Goal: Go to known website: Access a specific website the user already knows

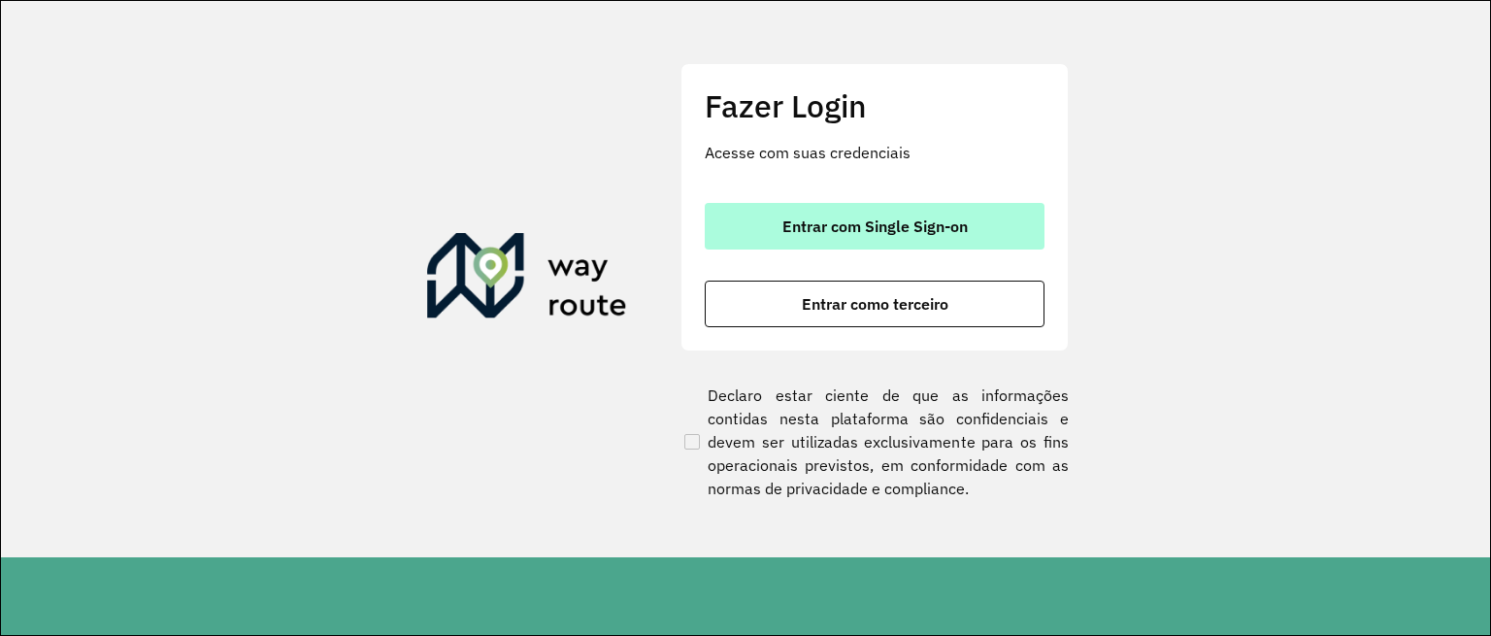
click at [803, 230] on span "Entrar com Single Sign-on" at bounding box center [875, 226] width 185 height 16
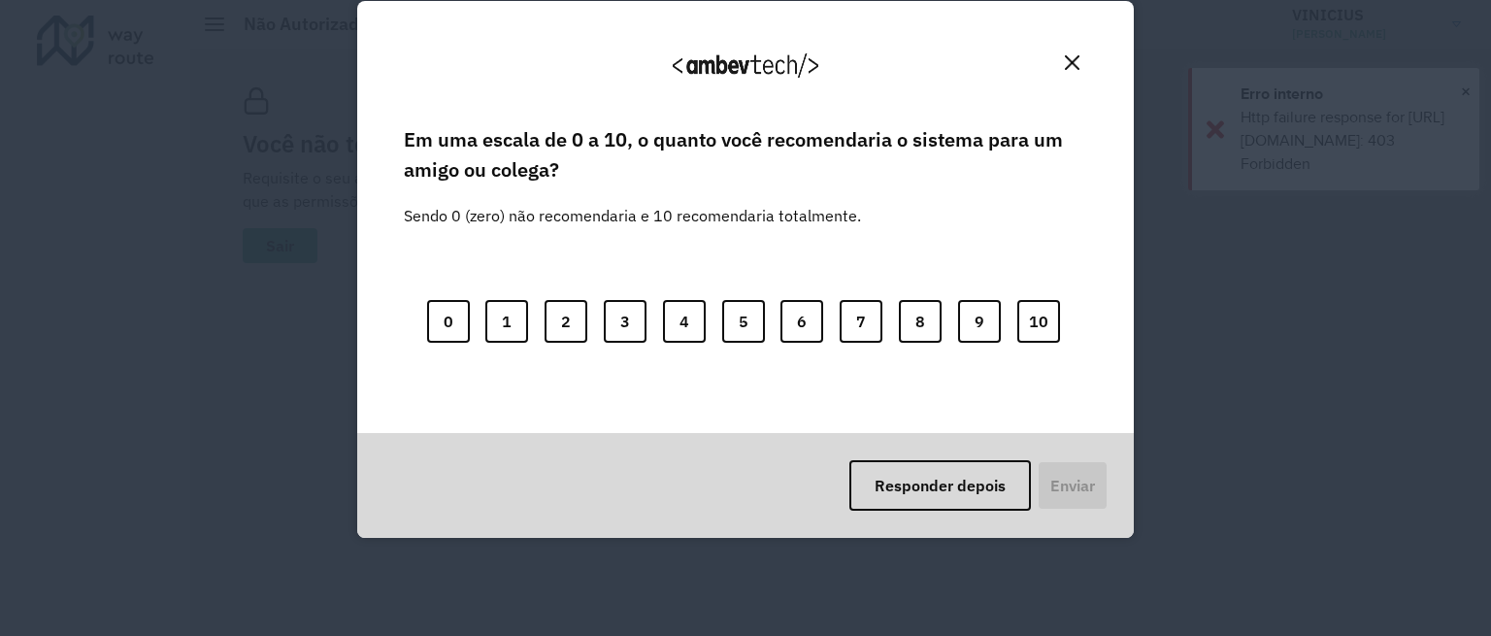
click at [734, 391] on div "Em uma escala de 0 a 10, o quanto você recomendaria o sistema para um amigo ou …" at bounding box center [746, 277] width 730 height 311
click at [1061, 69] on button "Close" at bounding box center [1072, 63] width 30 height 30
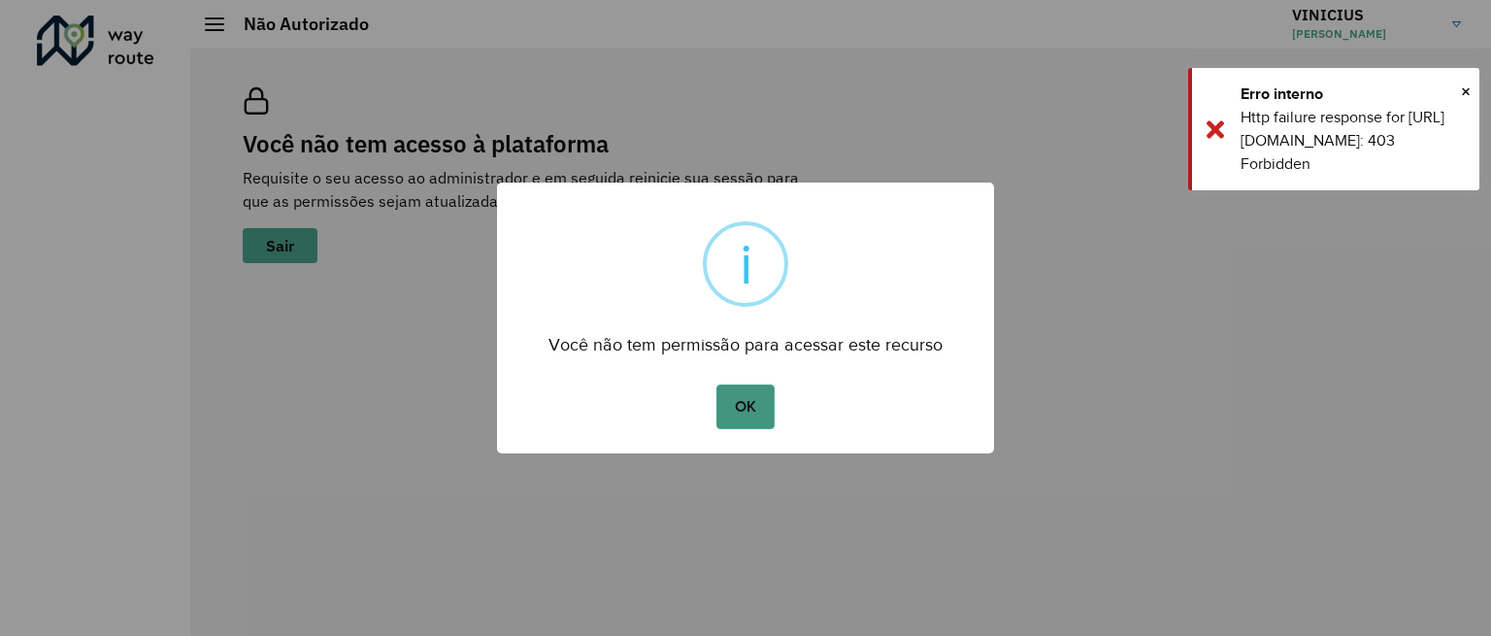
click at [758, 414] on button "OK" at bounding box center [745, 406] width 57 height 45
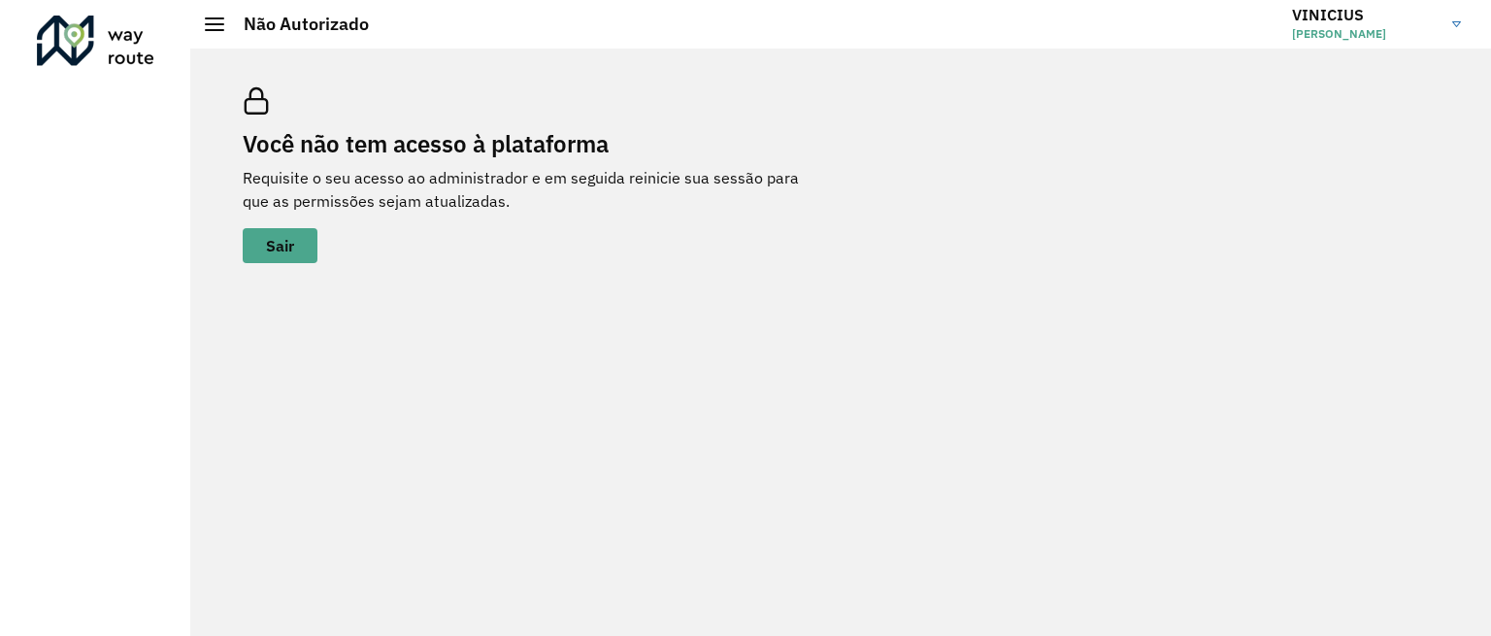
click at [1412, 29] on span "VINICIUS MARTINS FREITAS" at bounding box center [1365, 33] width 146 height 17
click at [220, 22] on div at bounding box center [214, 24] width 19 height 14
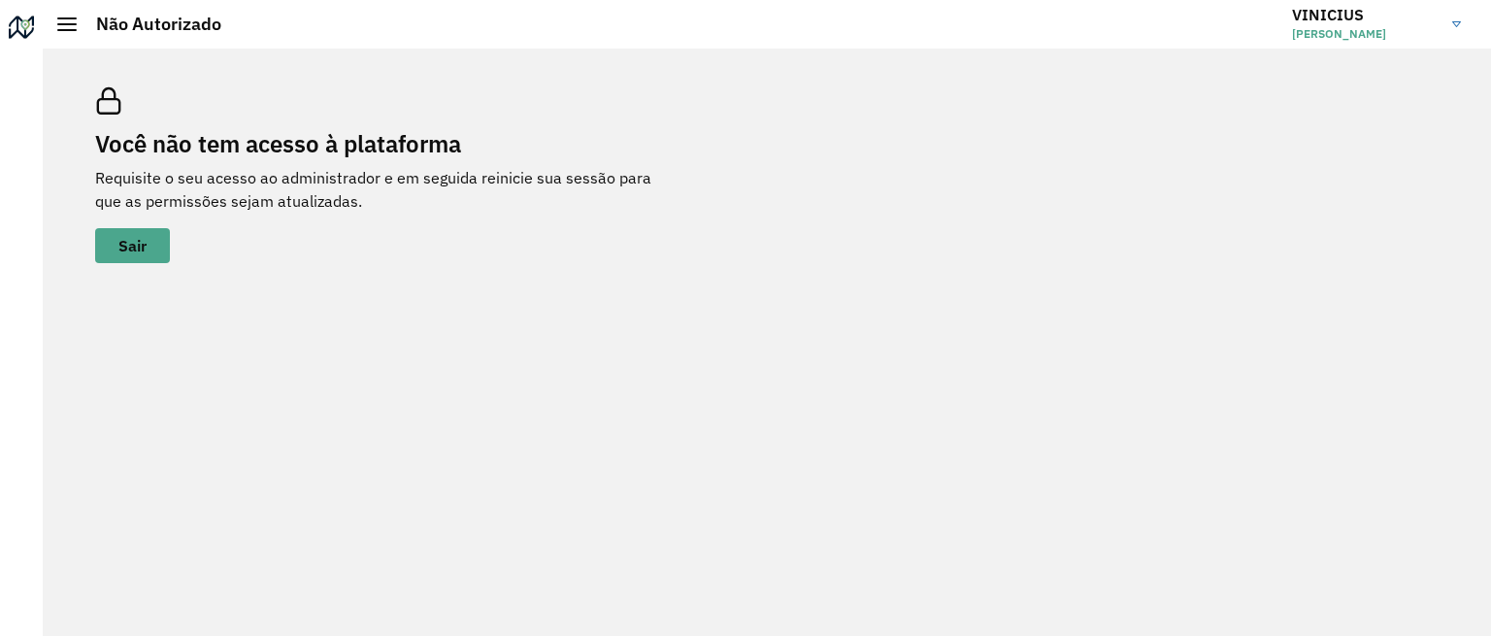
click at [80, 22] on h2 "Não Autorizado" at bounding box center [149, 24] width 145 height 21
click at [69, 18] on span at bounding box center [66, 18] width 19 height 2
